Goal: Find specific page/section: Find specific page/section

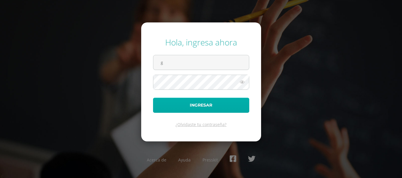
type input "[DOMAIN_NAME][EMAIL_ADDRESS][DOMAIN_NAME]"
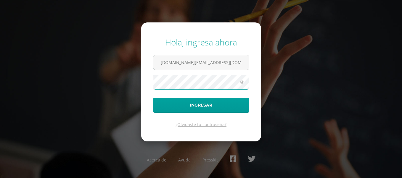
click at [153, 98] on button "Ingresar" at bounding box center [201, 105] width 96 height 15
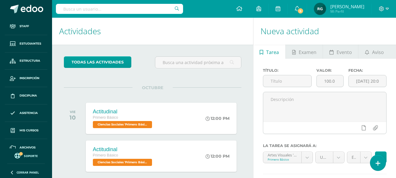
click at [109, 11] on input "text" at bounding box center [119, 9] width 127 height 10
type input "justin cord"
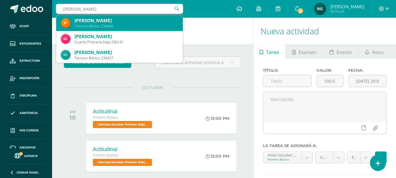
click at [105, 24] on div "Tercero Básico 230466" at bounding box center [127, 26] width 104 height 5
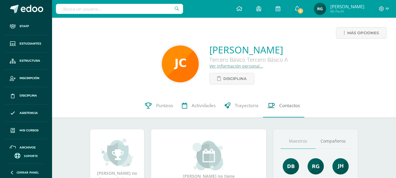
click at [294, 104] on span "Contactos" at bounding box center [289, 106] width 21 height 6
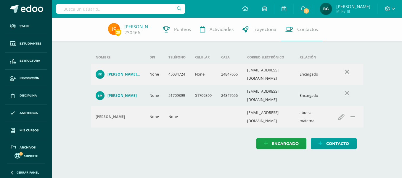
click at [137, 4] on input "text" at bounding box center [120, 9] width 129 height 10
type input "carlo lara"
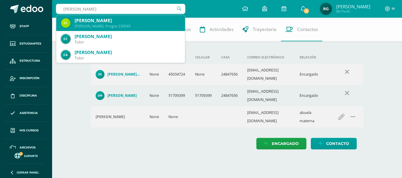
click at [126, 25] on div "Quinto Bach. Progra 230545" at bounding box center [128, 26] width 106 height 5
